Goal: Navigation & Orientation: Find specific page/section

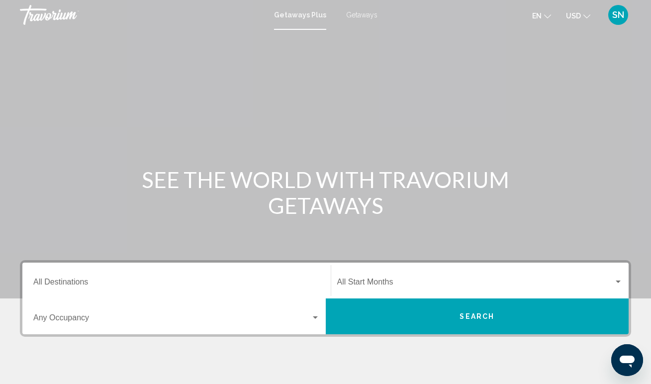
click at [617, 16] on span "SN" at bounding box center [618, 15] width 12 height 10
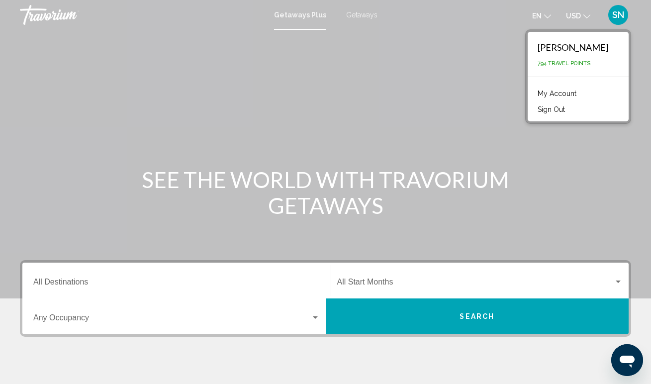
click at [581, 92] on link "My Account" at bounding box center [557, 93] width 49 height 13
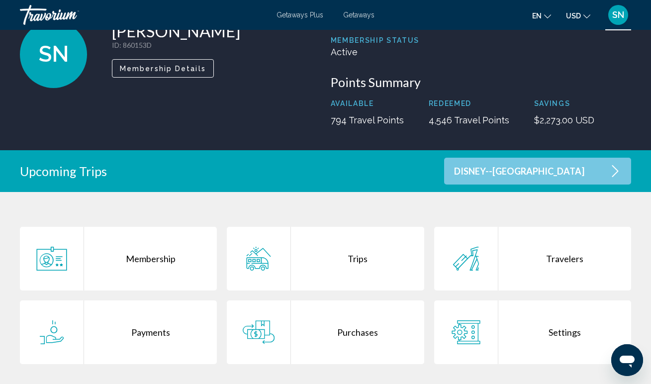
scroll to position [72, 0]
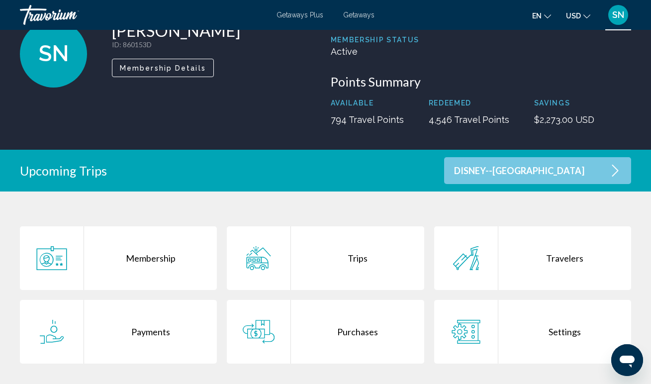
click at [167, 258] on div "Membership" at bounding box center [150, 258] width 133 height 64
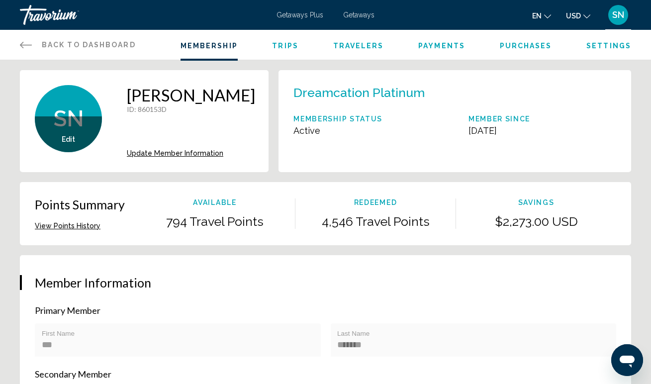
click at [22, 44] on icon "Main content" at bounding box center [26, 45] width 12 height 6
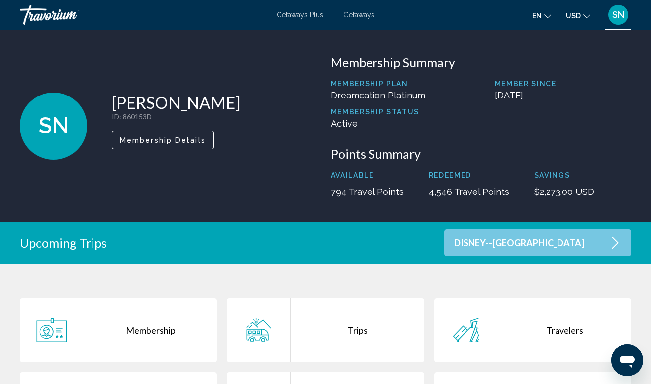
click at [352, 15] on span "Getaways" at bounding box center [358, 15] width 31 height 8
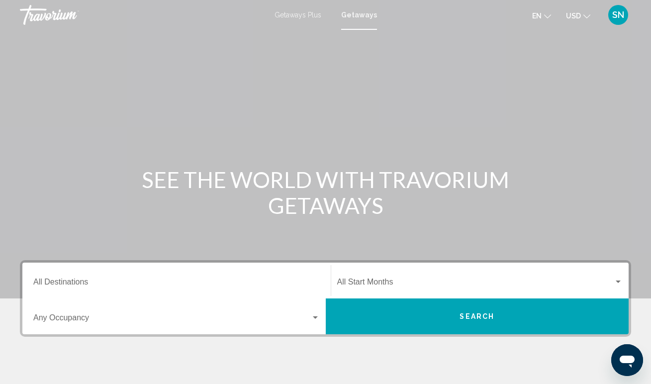
click at [156, 276] on div "Destination All Destinations" at bounding box center [176, 280] width 287 height 31
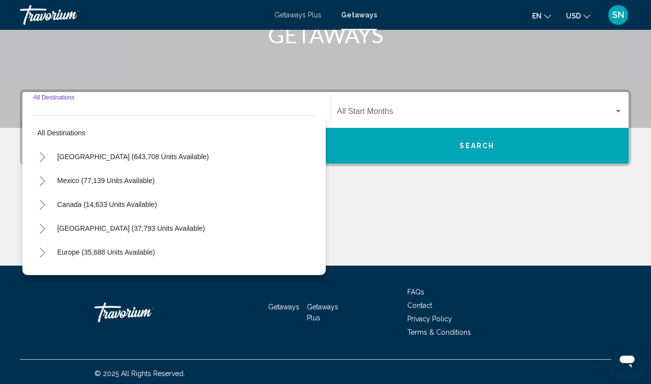
scroll to position [174, 0]
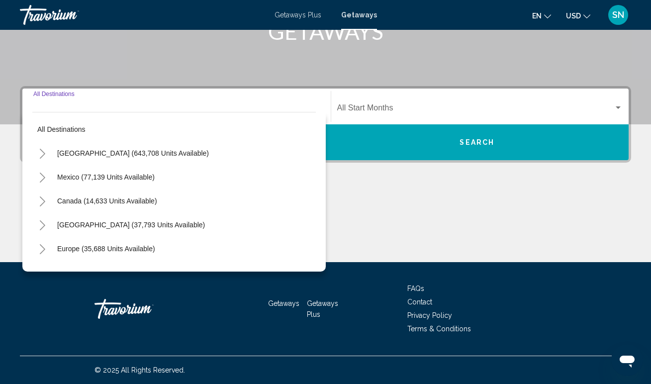
click at [43, 154] on icon "Toggle United States (643,708 units available)" at bounding box center [42, 154] width 7 height 10
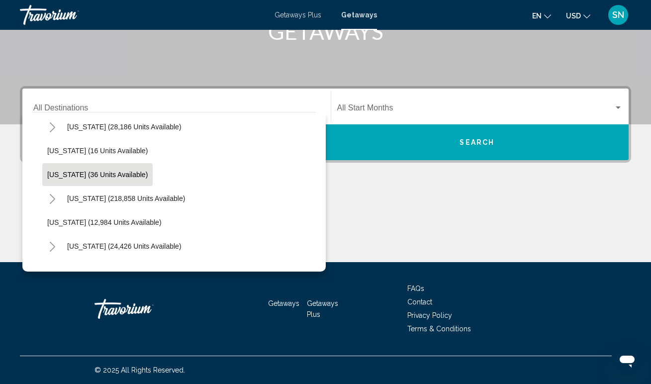
scroll to position [120, 0]
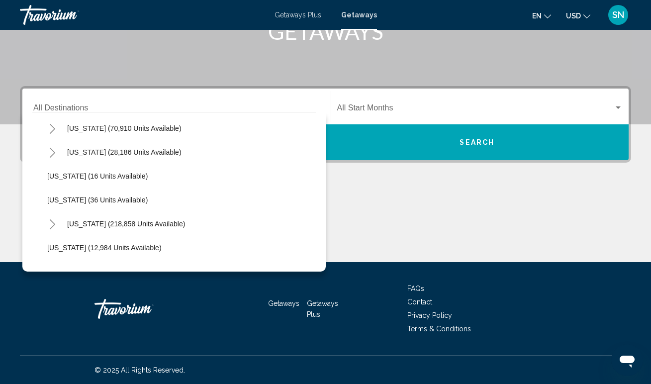
click at [54, 128] on icon "Toggle California (70,910 units available)" at bounding box center [52, 129] width 7 height 10
